Goal: Task Accomplishment & Management: Manage account settings

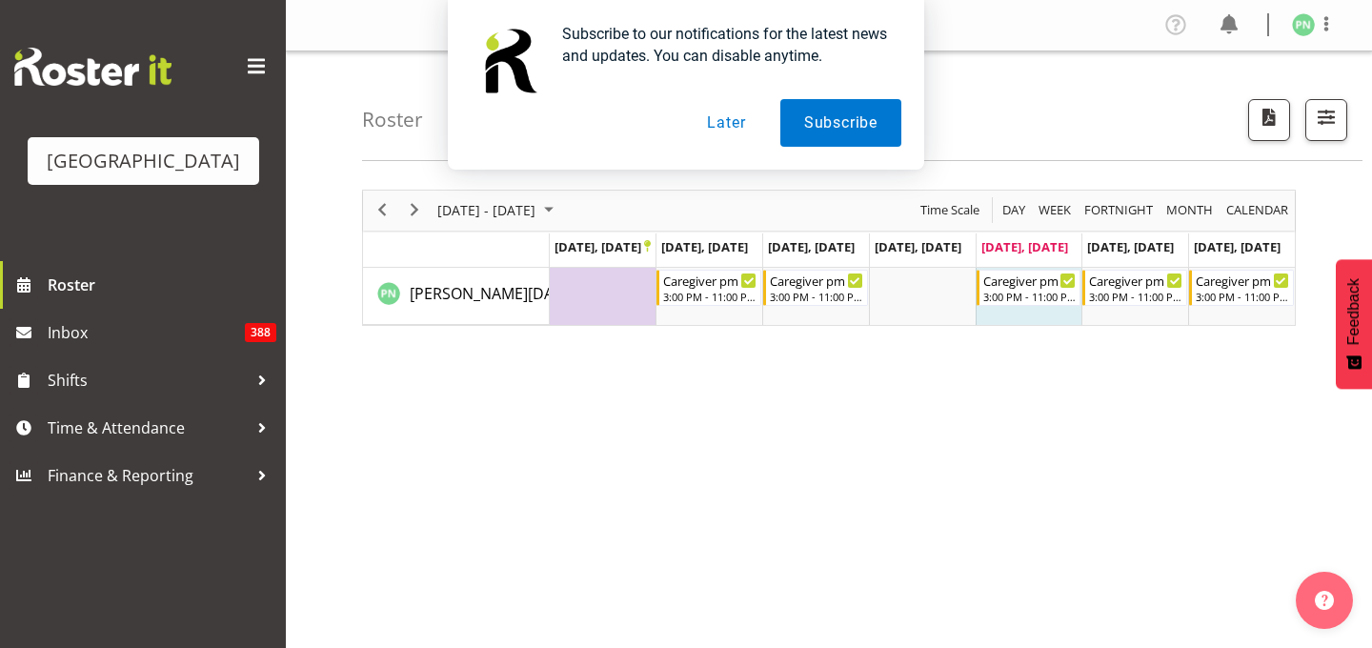
click at [716, 120] on button "Later" at bounding box center [726, 123] width 86 height 48
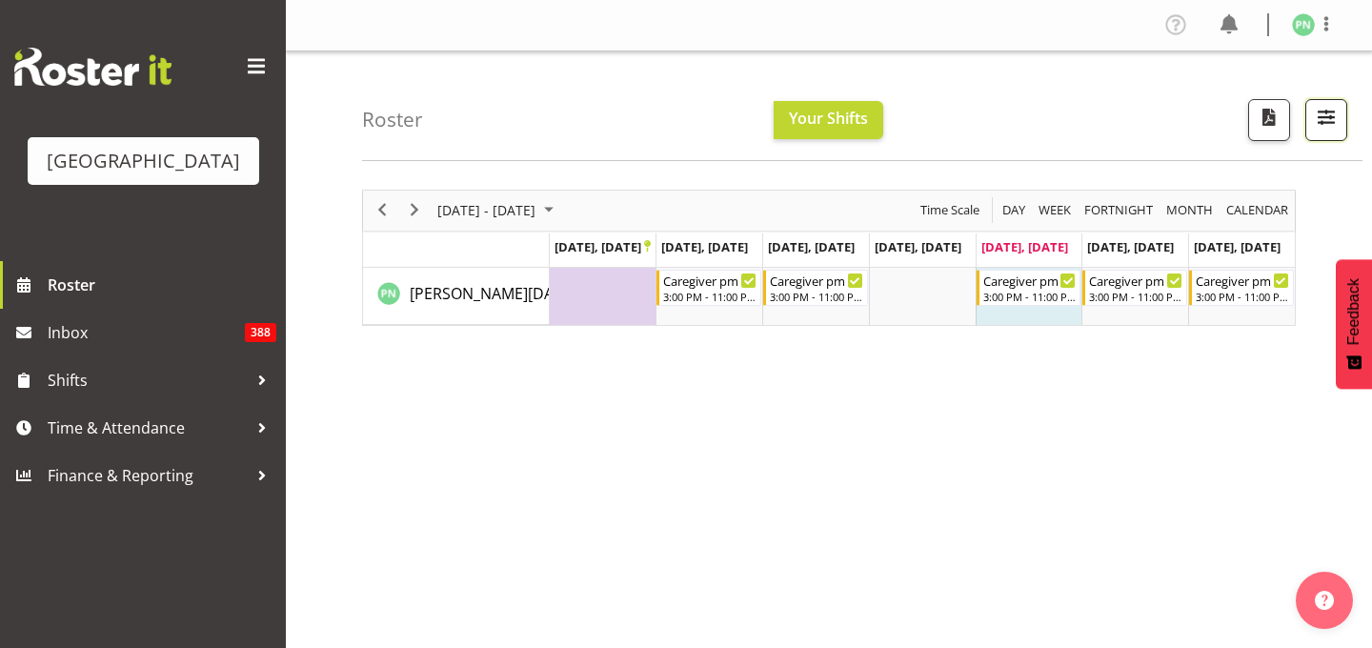
click at [1314, 130] on span "button" at bounding box center [1326, 117] width 25 height 25
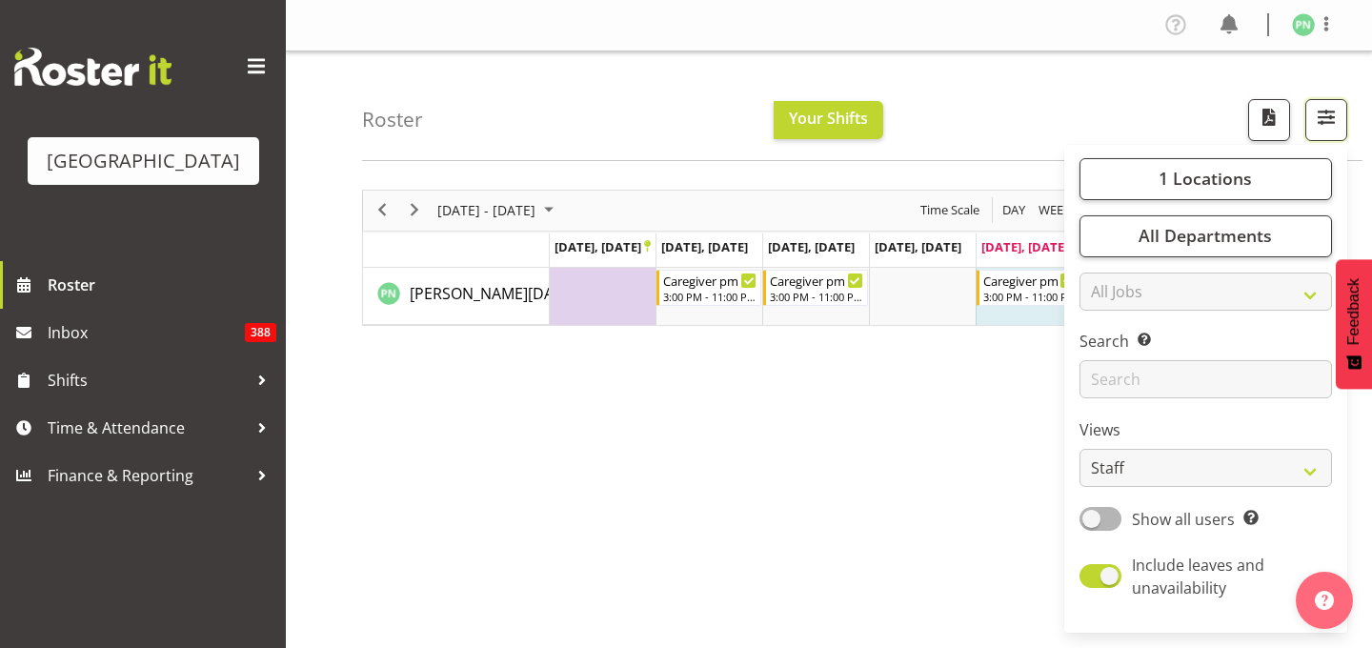
scroll to position [308, 0]
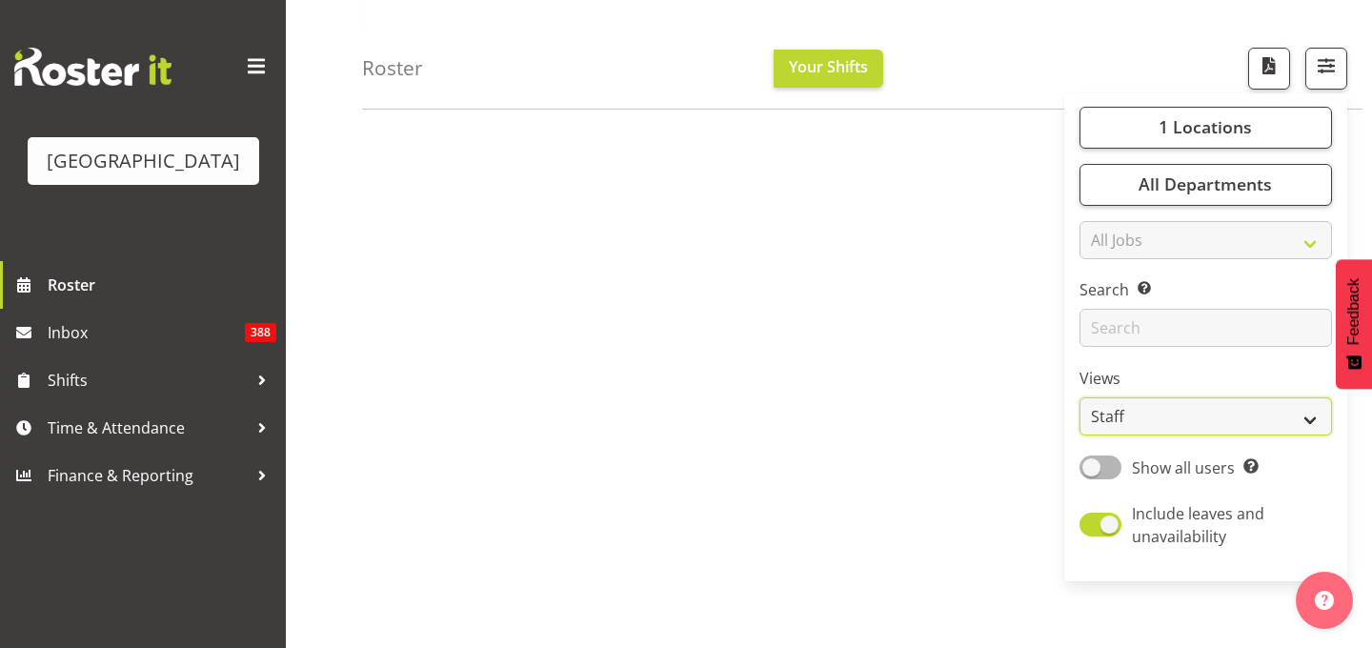
click at [1120, 436] on select "Staff Role Shift - Horizontal Shift - Vertical Staff - Location" at bounding box center [1206, 417] width 253 height 38
select select "shiftH"
click at [1080, 436] on select "Staff Role Shift - Horizontal Shift - Vertical Staff - Location" at bounding box center [1206, 417] width 253 height 38
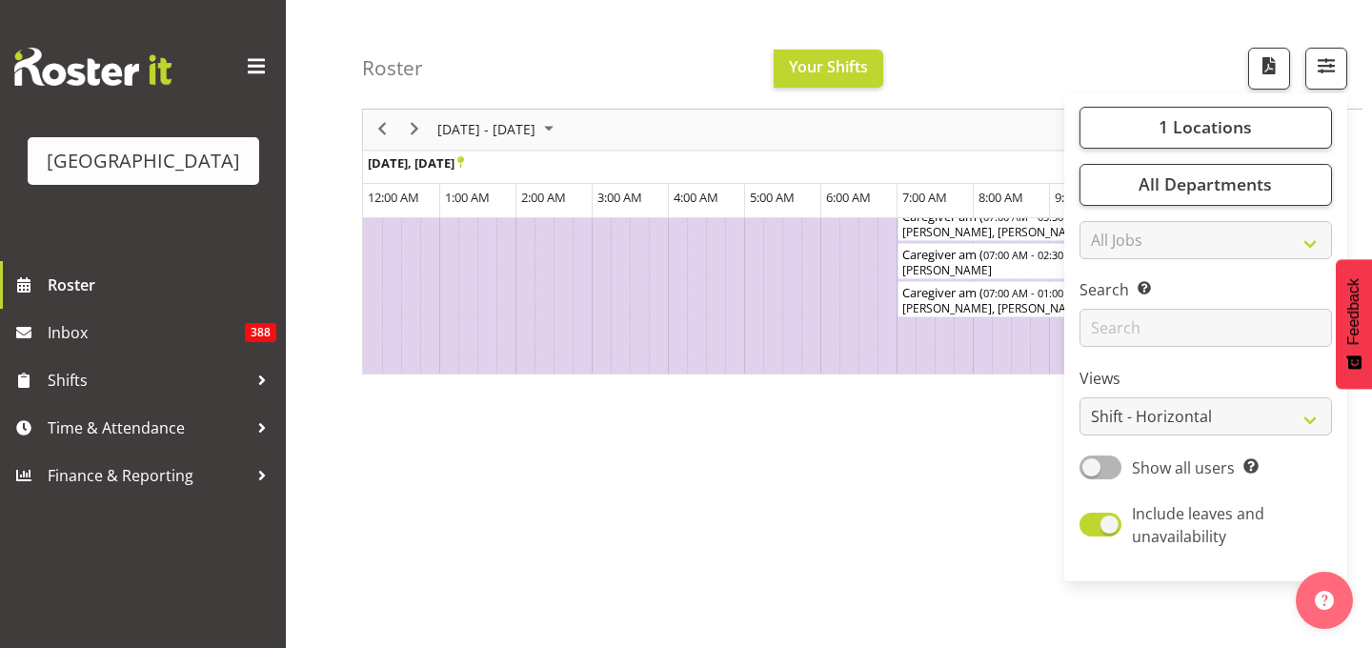
click at [968, 71] on div "Roster Your Shifts 1 Locations [GEOGRAPHIC_DATA] Kitchen [GEOGRAPHIC_DATA] Sele…" at bounding box center [862, 55] width 1001 height 110
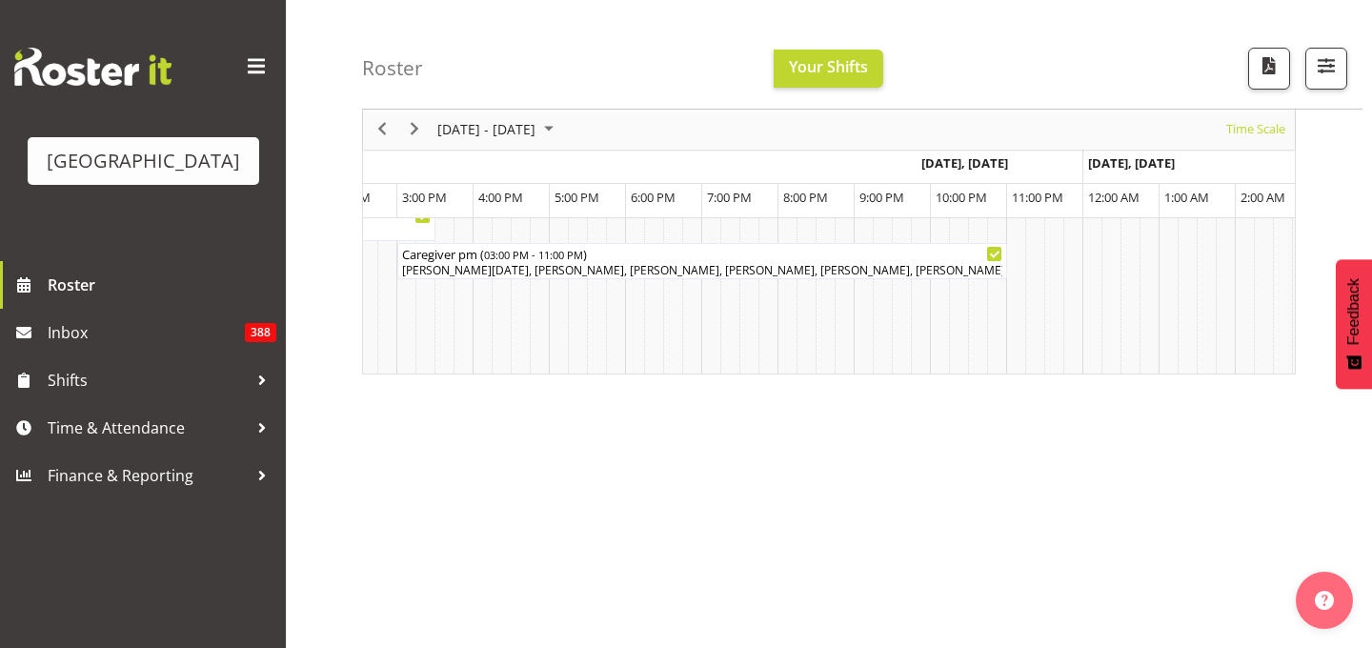
scroll to position [0, 5404]
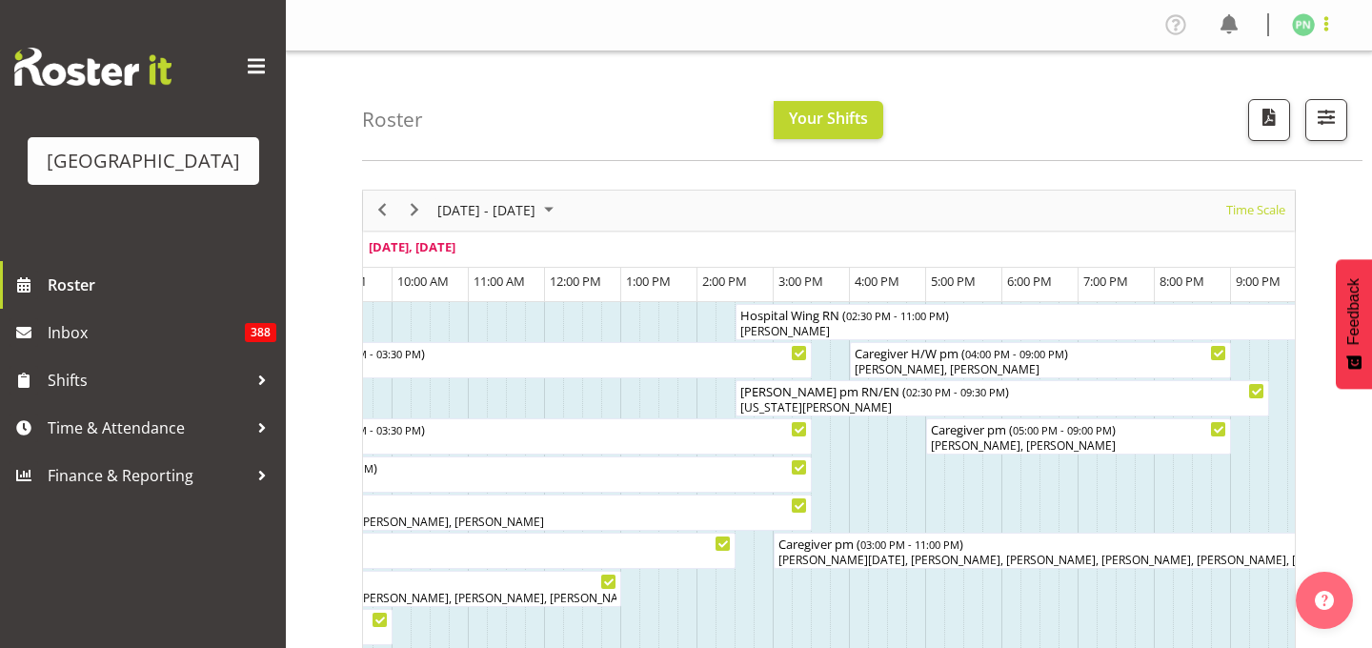
click at [1329, 27] on span at bounding box center [1326, 23] width 23 height 23
click at [1176, 117] on link "Log Out" at bounding box center [1246, 100] width 183 height 34
